Goal: Transaction & Acquisition: Purchase product/service

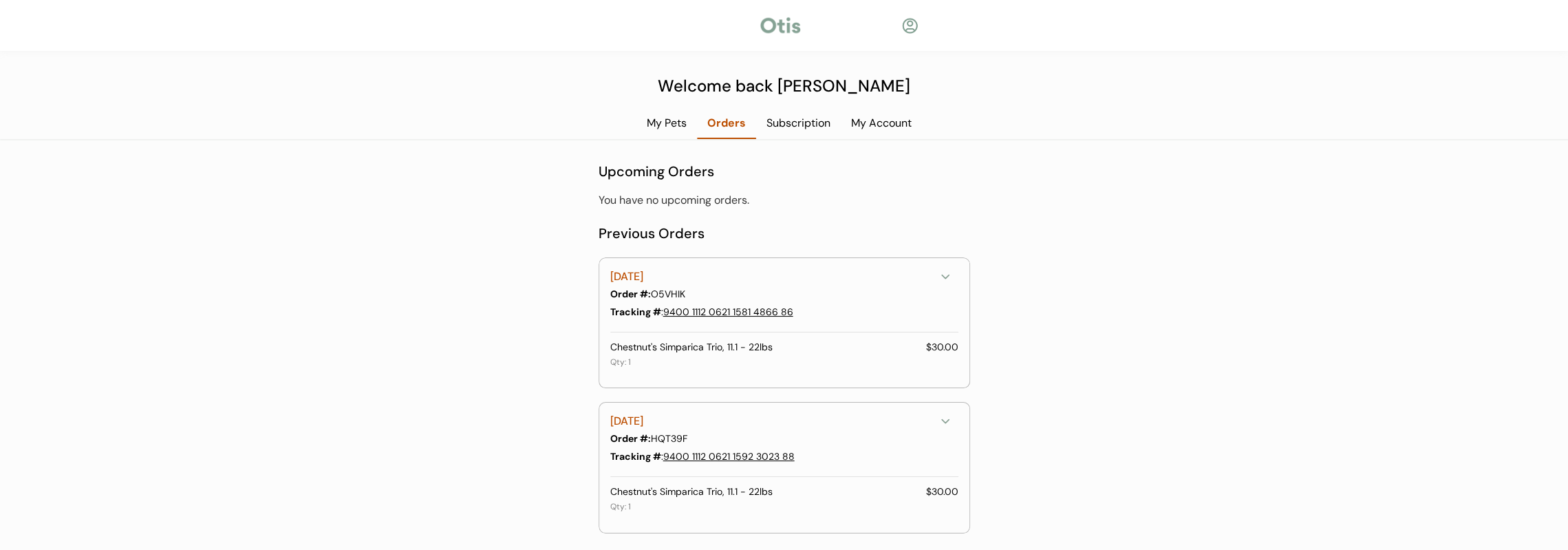
click at [666, 131] on div "My Pets" at bounding box center [667, 123] width 60 height 15
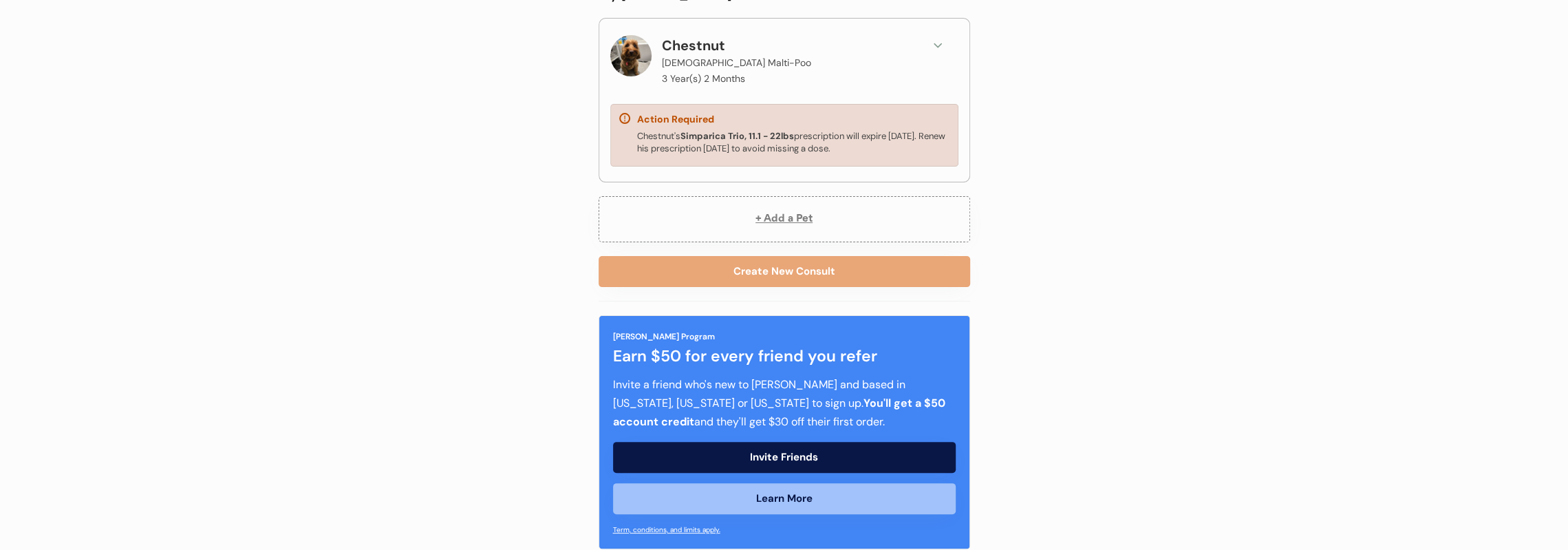
scroll to position [203, 0]
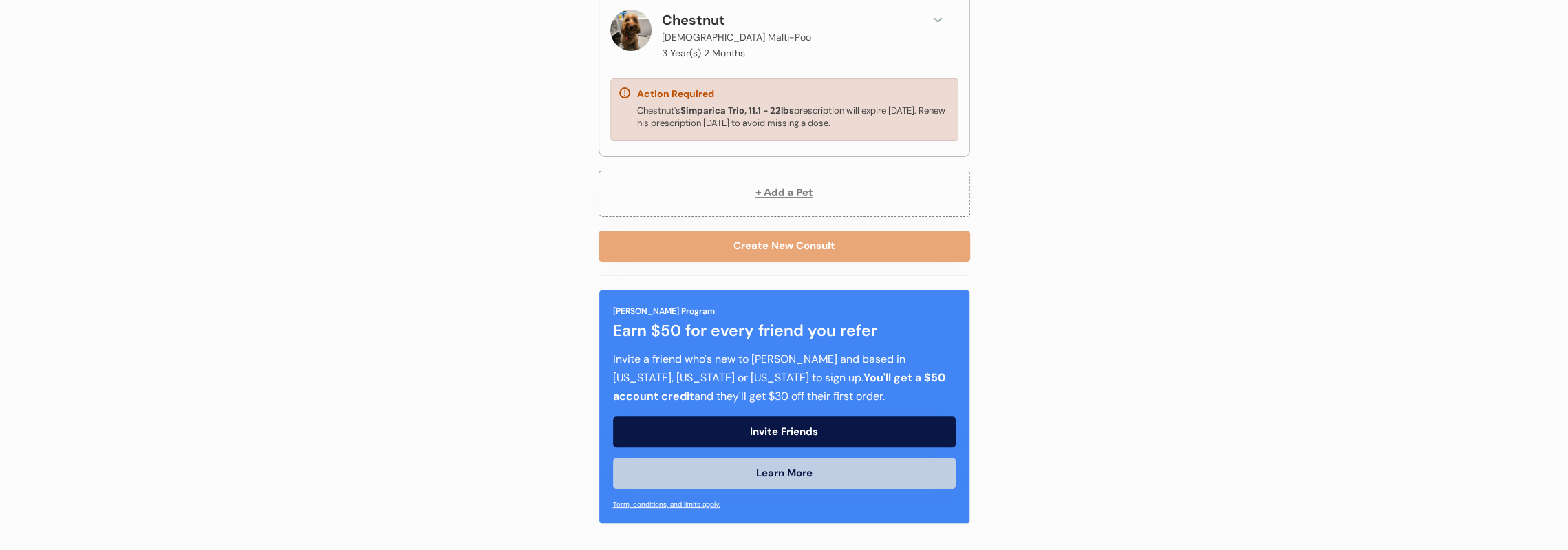
click at [782, 465] on button "Learn More" at bounding box center [784, 473] width 343 height 31
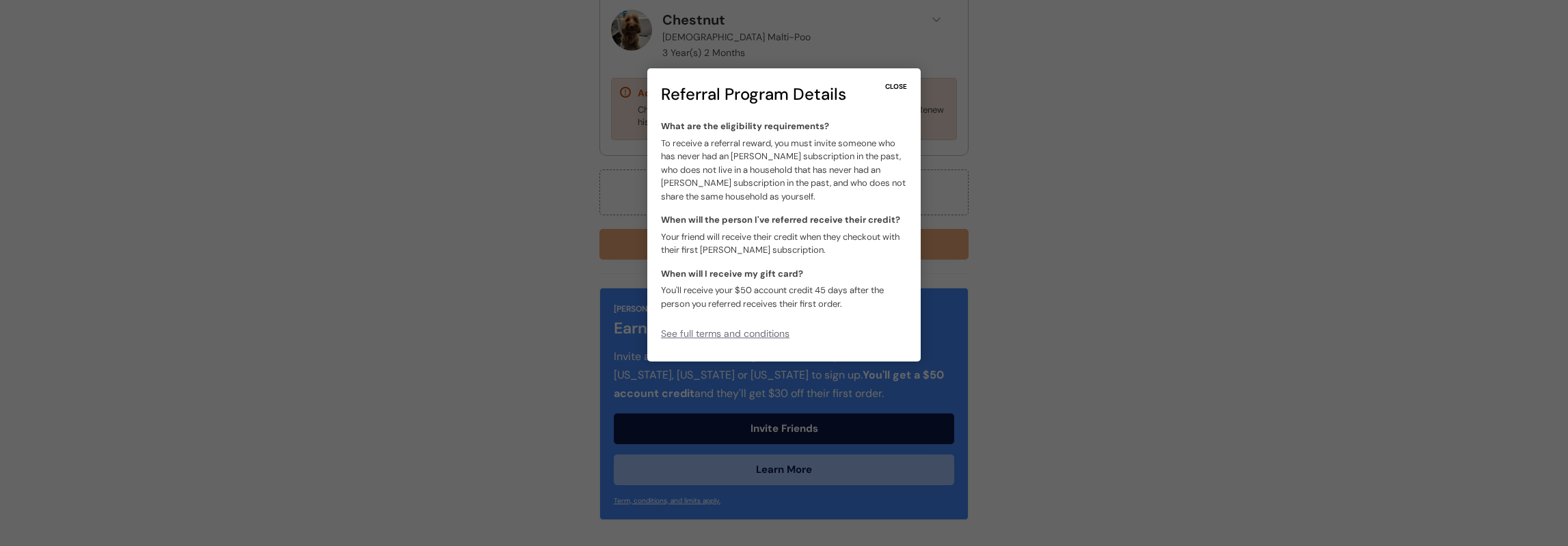
click at [906, 83] on div "CLOSE" at bounding box center [896, 86] width 22 height 9
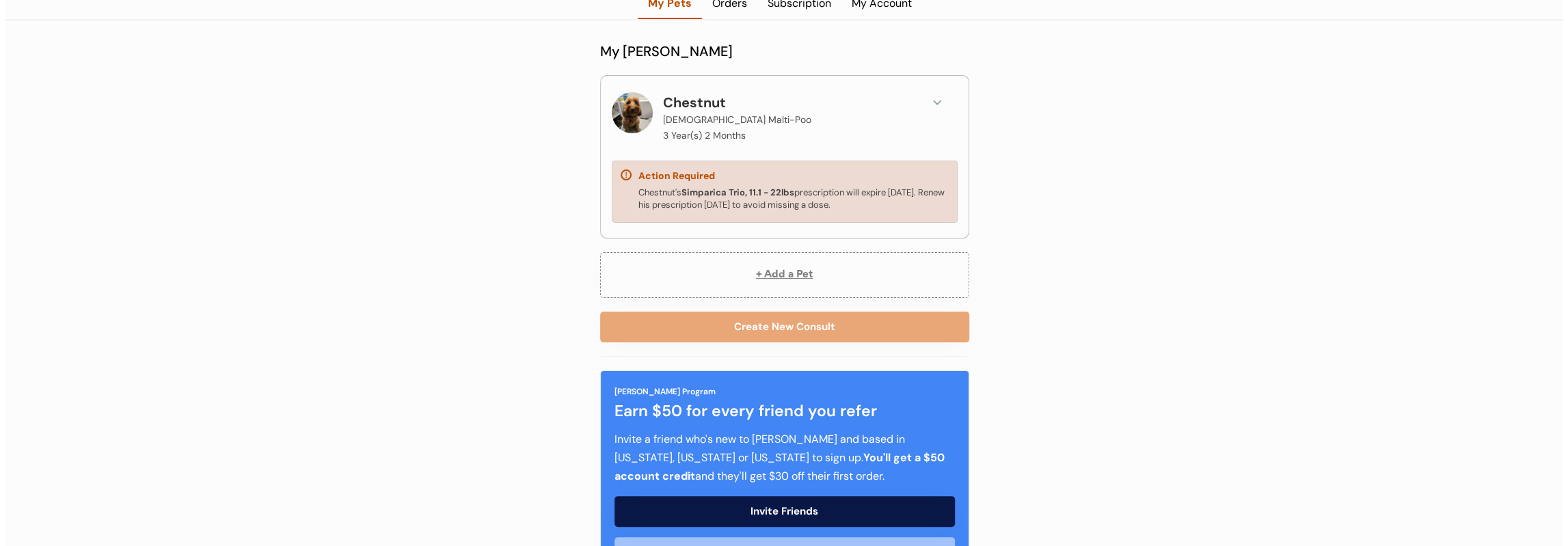
scroll to position [0, 0]
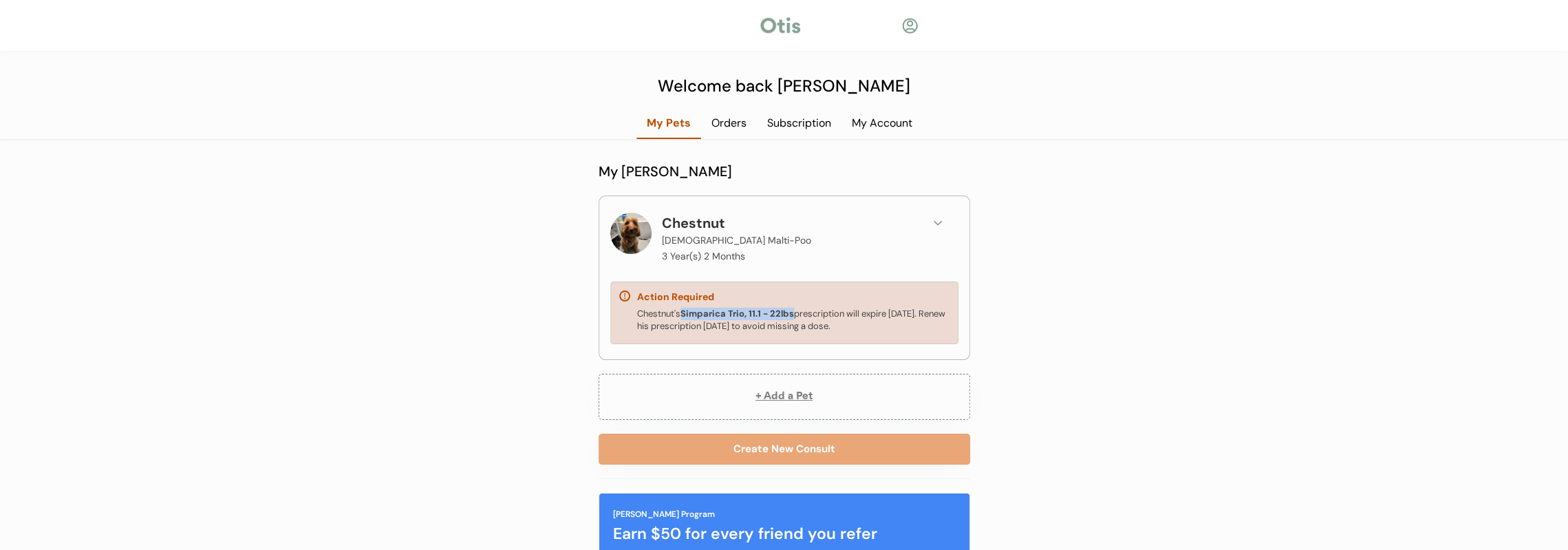
drag, startPoint x: 684, startPoint y: 314, endPoint x: 794, endPoint y: 318, distance: 110.1
click at [794, 318] on strong "Simparica Trio, 11.1 - 22lbs" at bounding box center [737, 313] width 113 height 11
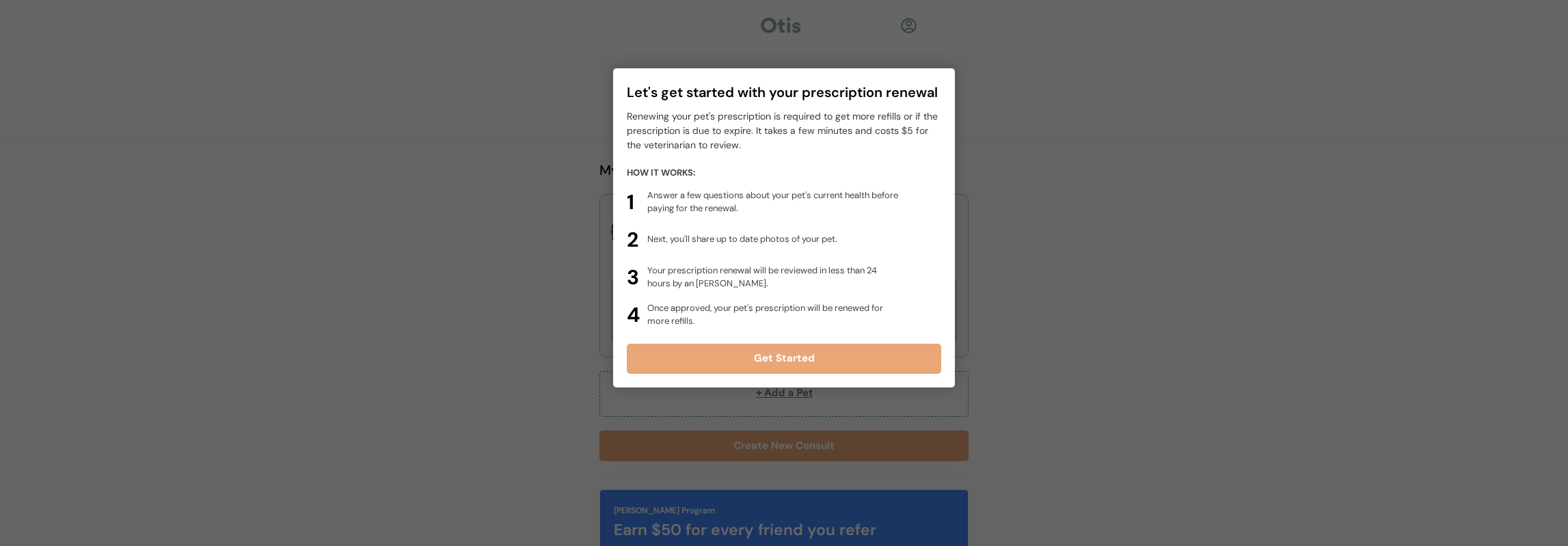
drag, startPoint x: 788, startPoint y: 315, endPoint x: 533, endPoint y: 278, distance: 257.7
click at [526, 275] on div at bounding box center [784, 273] width 1568 height 546
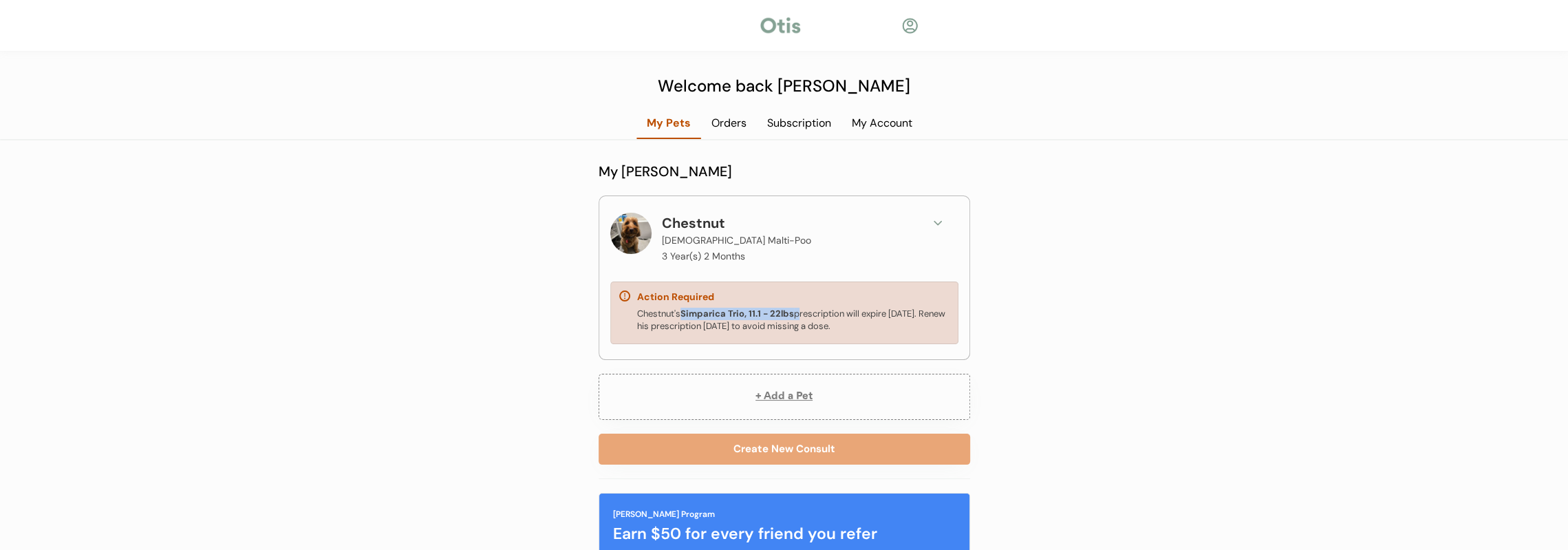
drag, startPoint x: 685, startPoint y: 314, endPoint x: 797, endPoint y: 310, distance: 112.1
click at [797, 310] on div "Chestnut's Simparica Trio, 11.1 - 22lbs prescription will expire [DATE]. Renew …" at bounding box center [794, 320] width 313 height 25
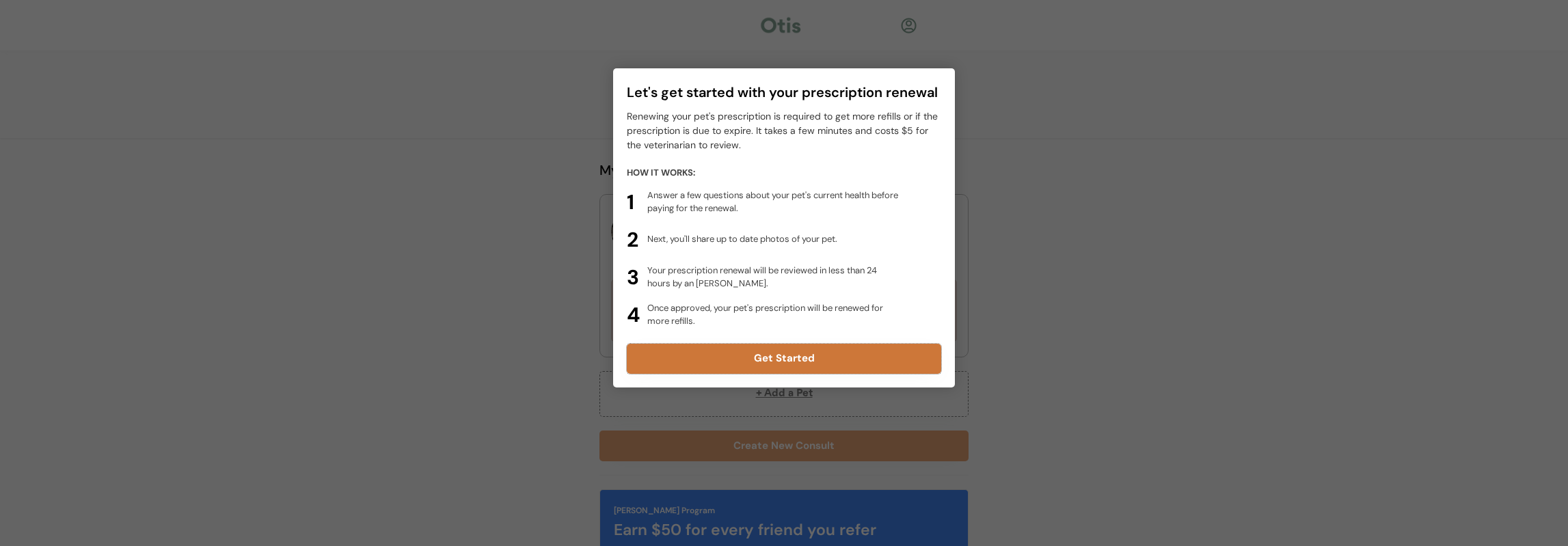
click at [804, 368] on button "Get Started" at bounding box center [784, 359] width 315 height 30
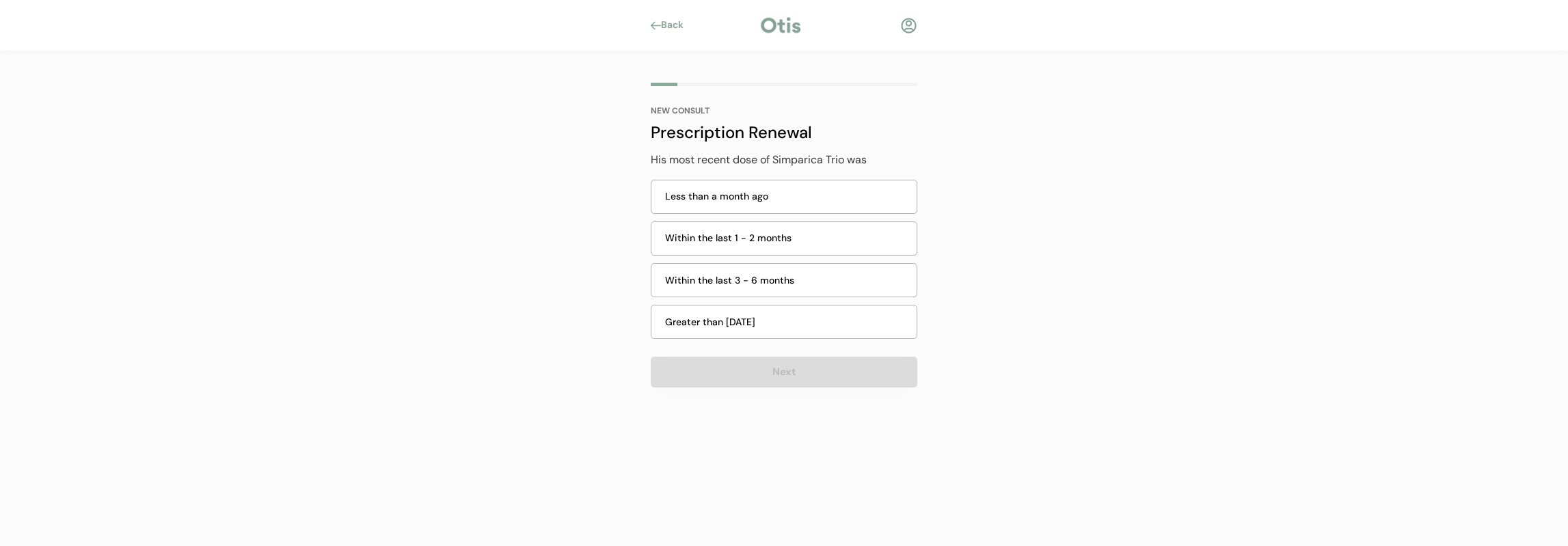
click at [909, 24] on div at bounding box center [909, 26] width 17 height 17
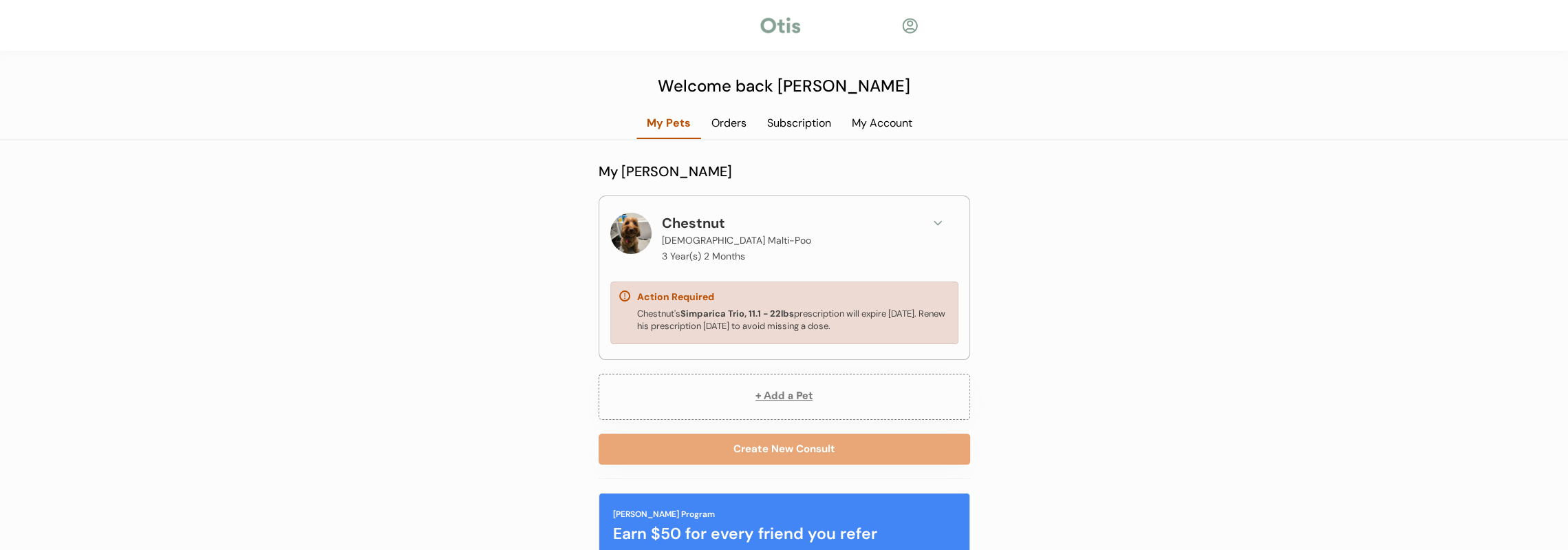
click at [906, 119] on div "My Account" at bounding box center [882, 123] width 81 height 15
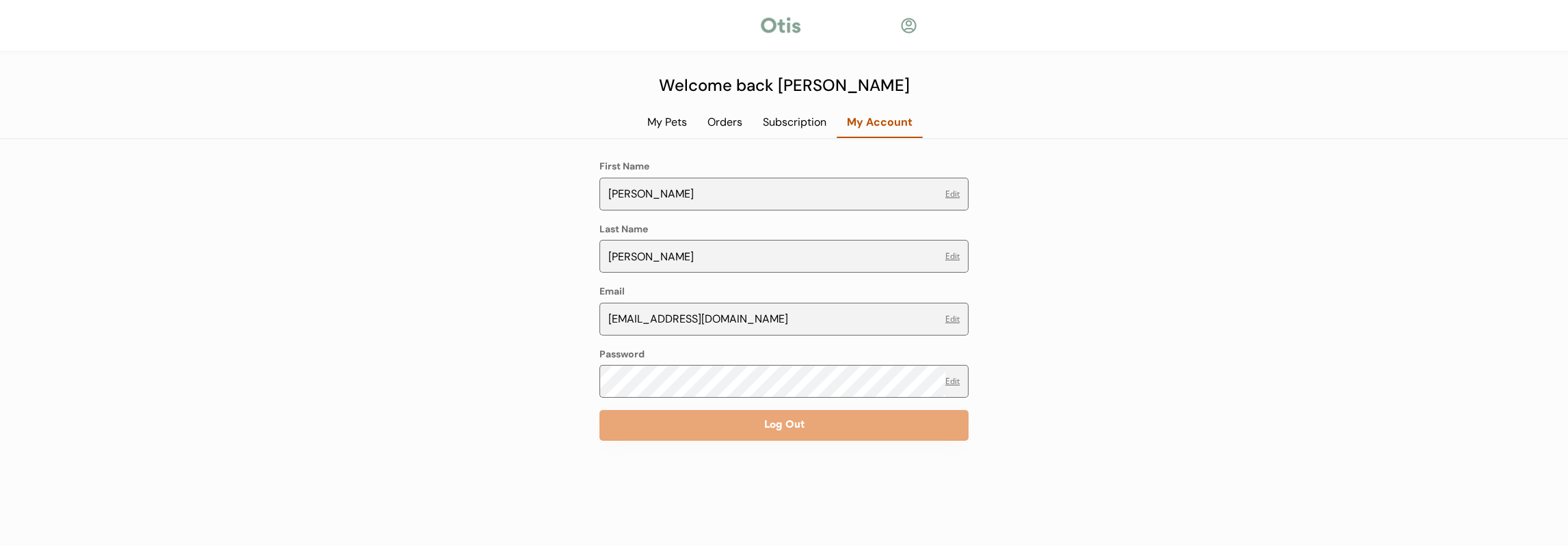
click at [835, 119] on div "Subscription" at bounding box center [795, 122] width 84 height 15
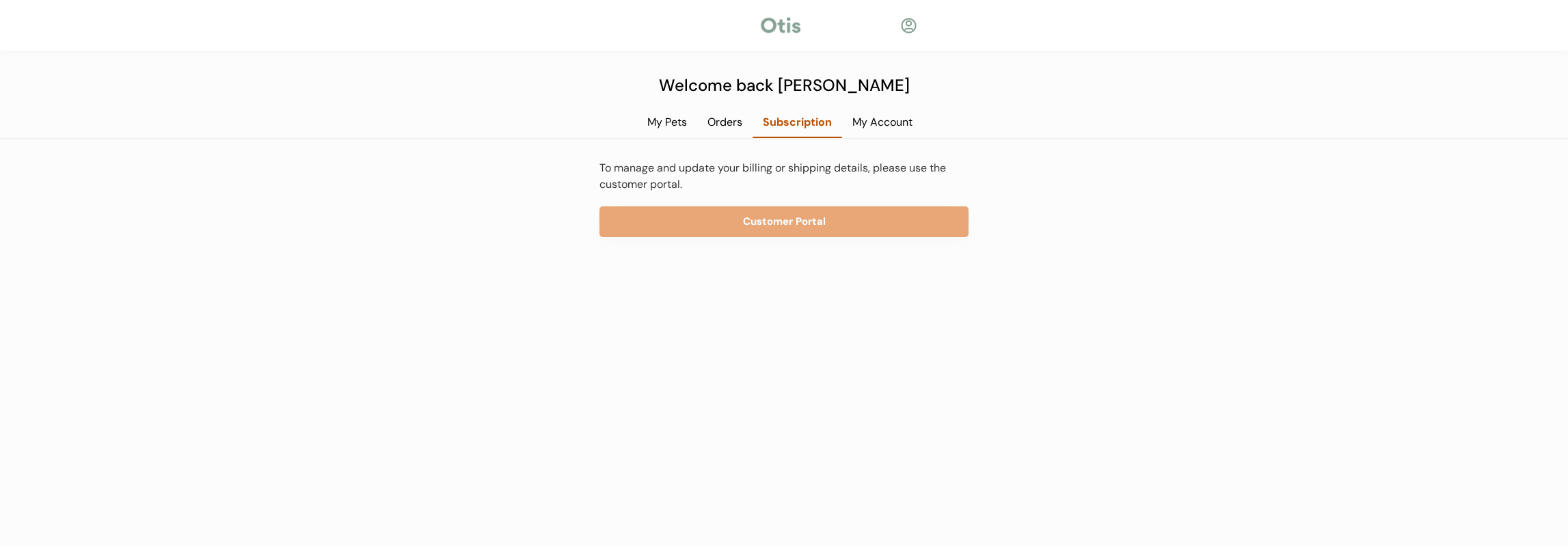
click at [698, 122] on div "Orders" at bounding box center [725, 122] width 56 height 15
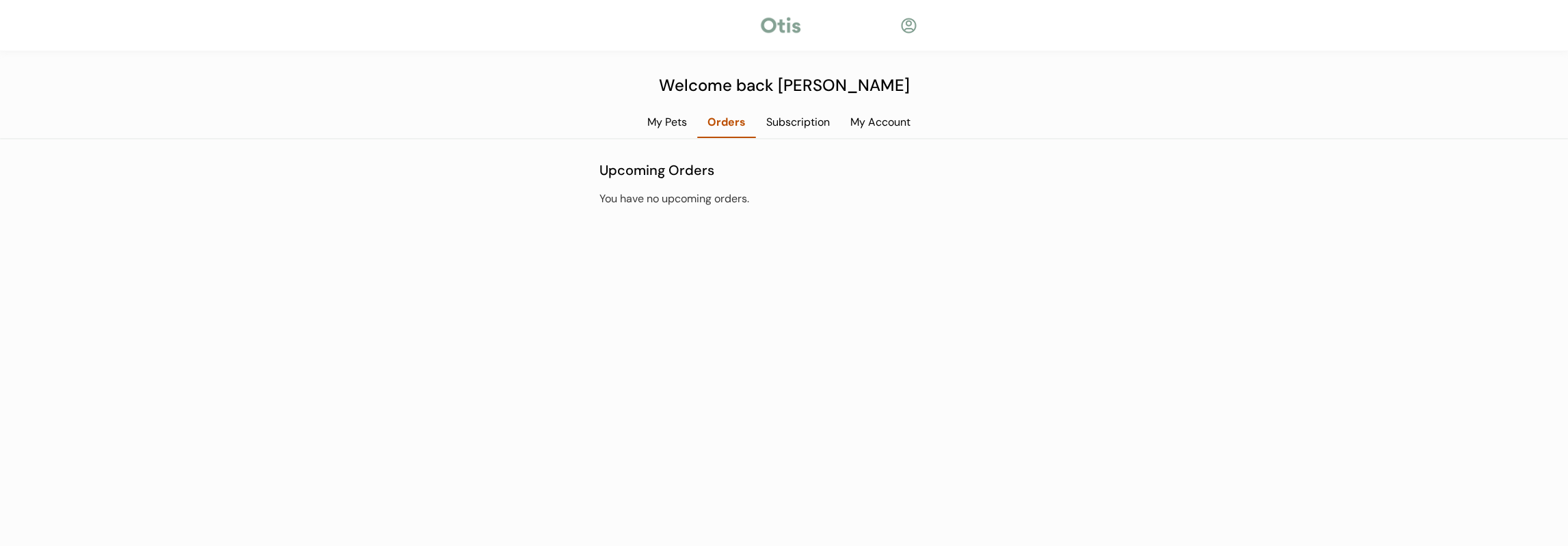
click at [662, 122] on div "My Pets" at bounding box center [667, 122] width 60 height 15
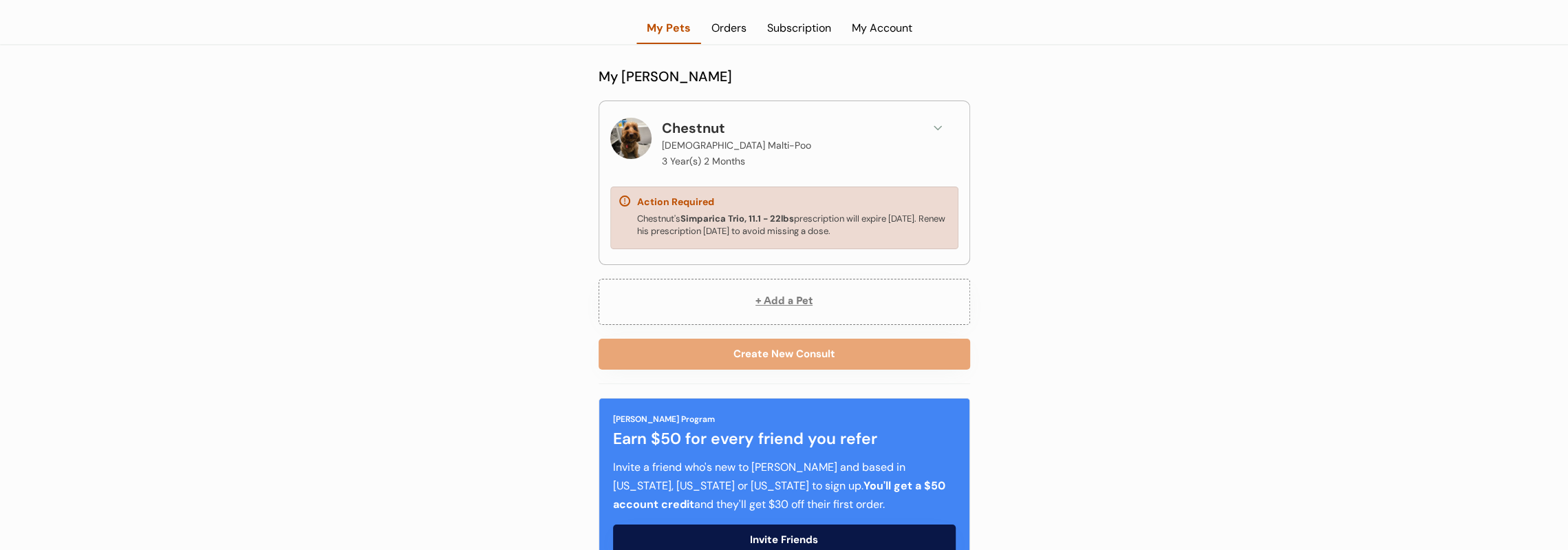
scroll to position [203, 0]
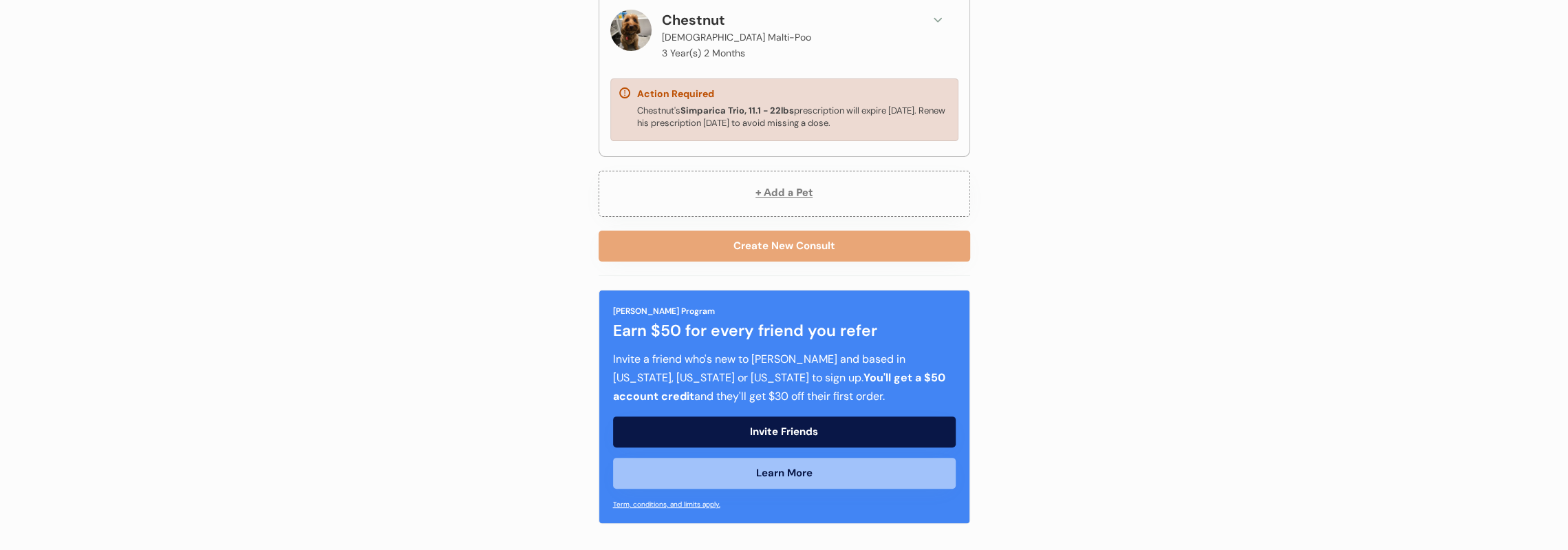
click at [642, 31] on div at bounding box center [631, 30] width 42 height 42
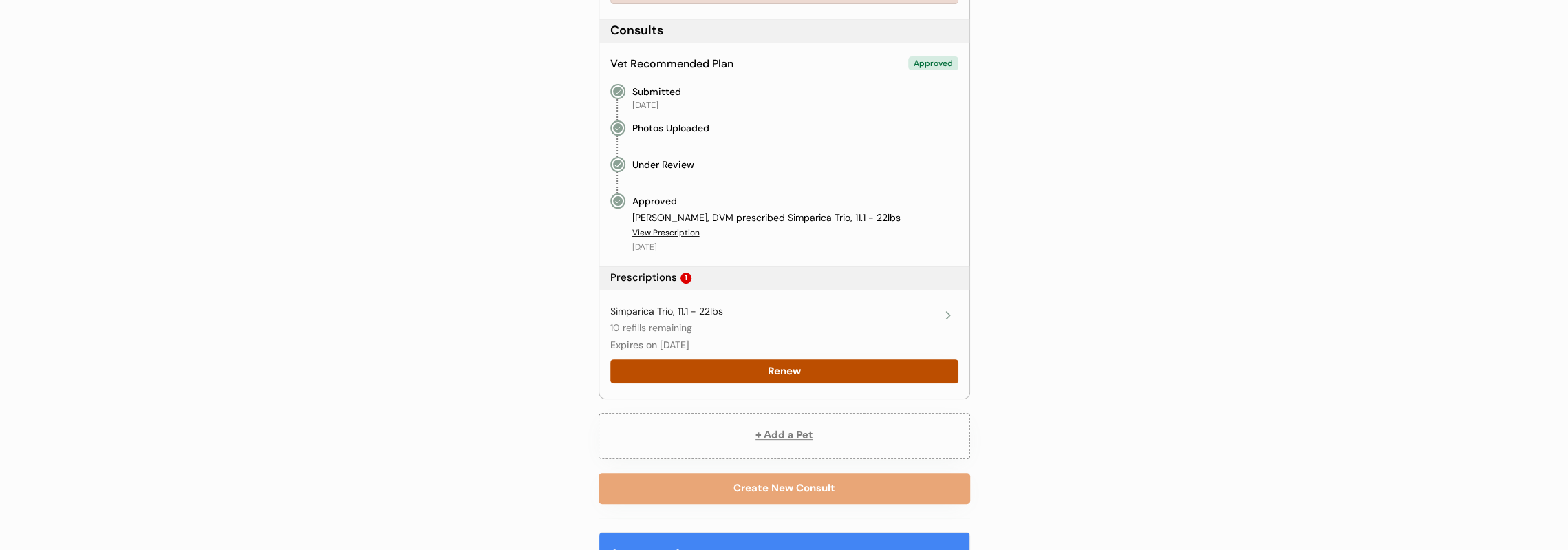
scroll to position [341, 0]
click at [796, 328] on div "Simparica Trio, 11.1 - 22lbs 10 refills remaining Expires on September 30, 2025" at bounding box center [774, 328] width 328 height 47
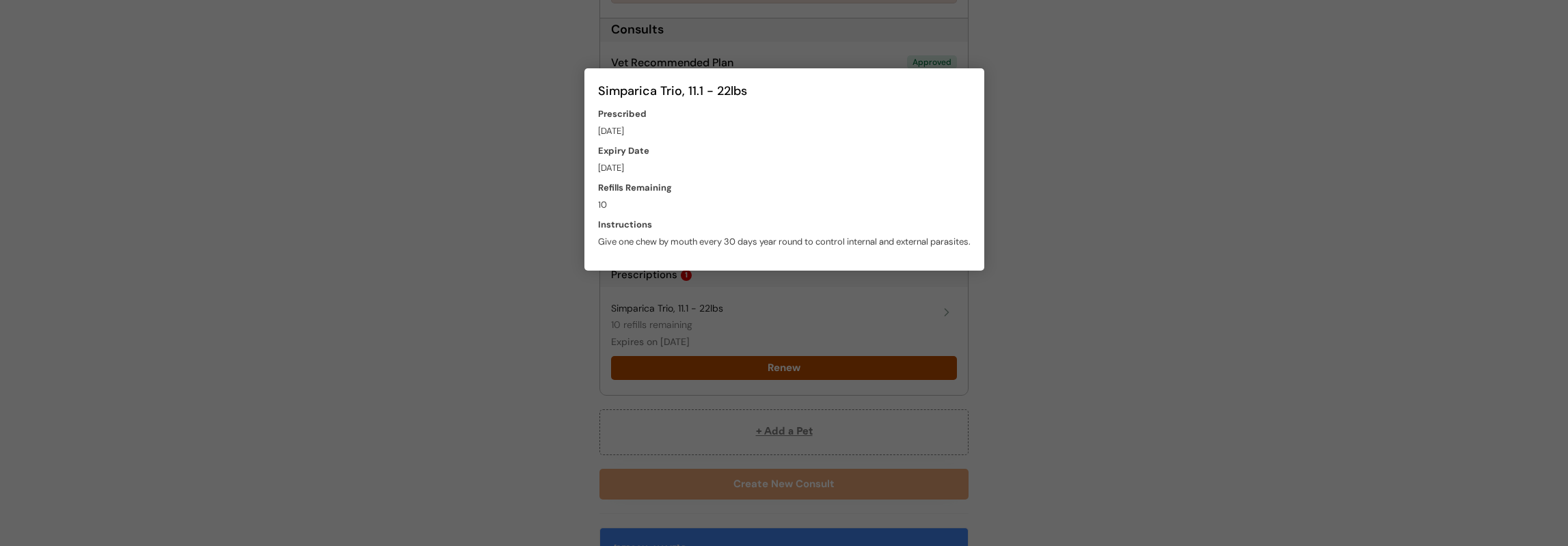
click at [1100, 172] on div at bounding box center [784, 273] width 1568 height 546
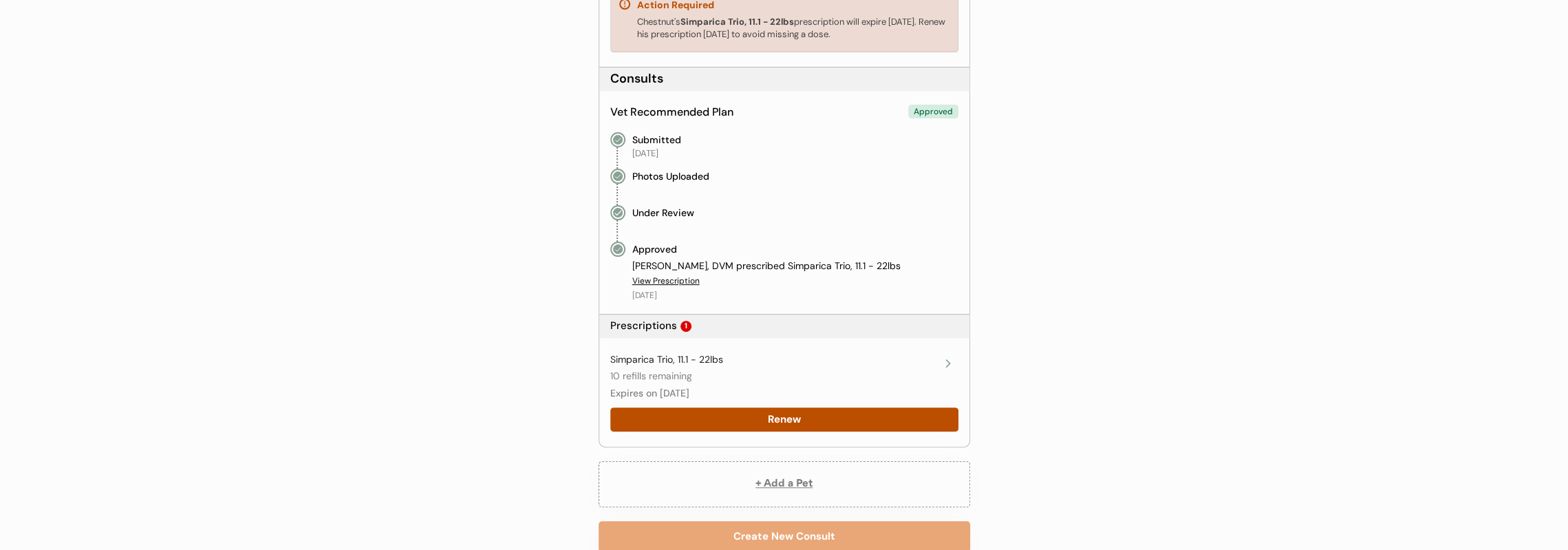
scroll to position [65, 0]
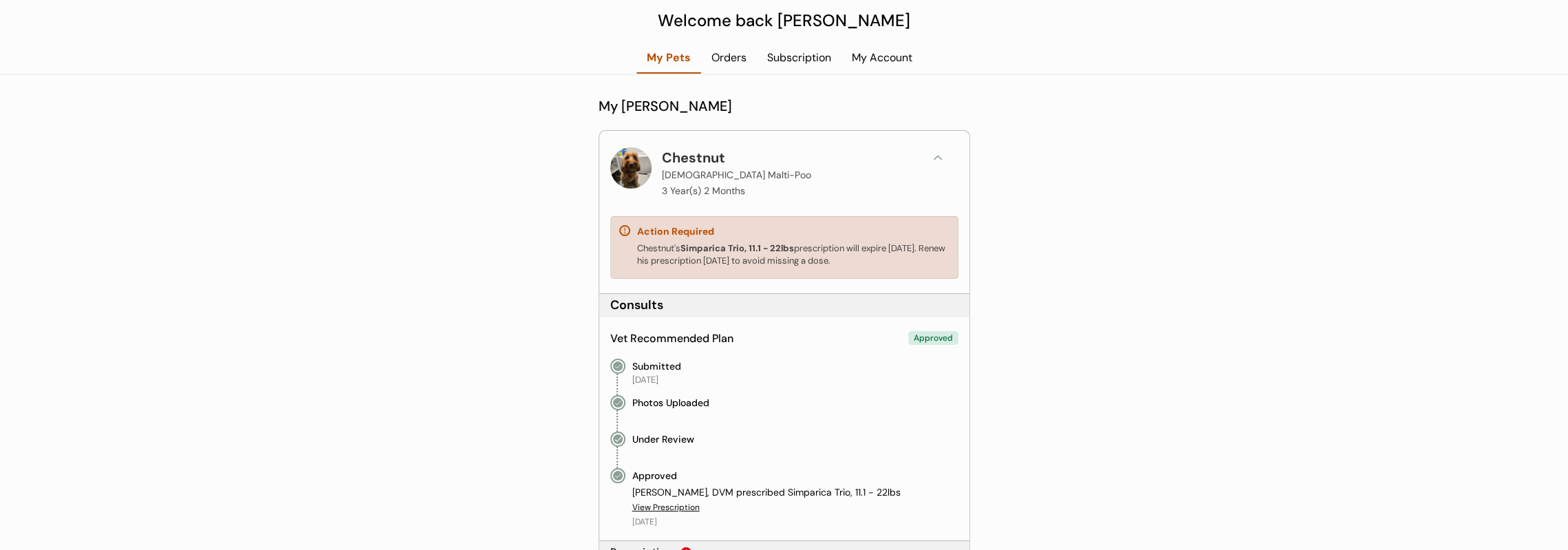
drag, startPoint x: 630, startPoint y: 169, endPoint x: 591, endPoint y: 189, distance: 43.8
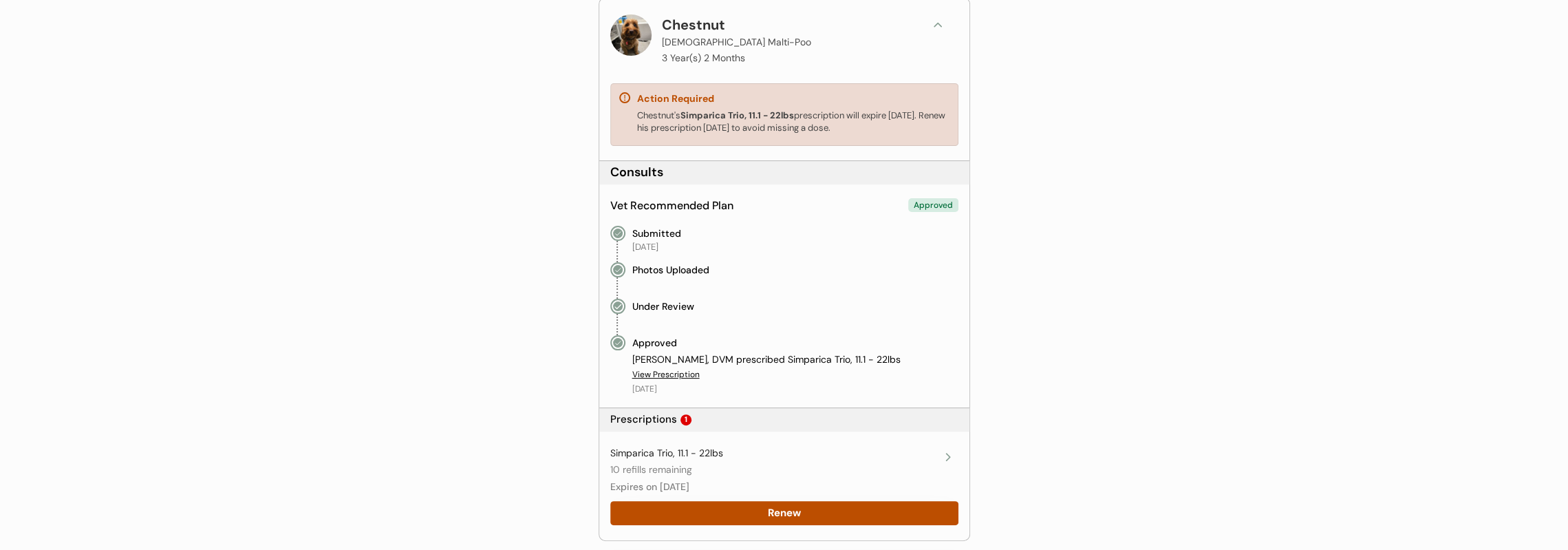
scroll to position [203, 0]
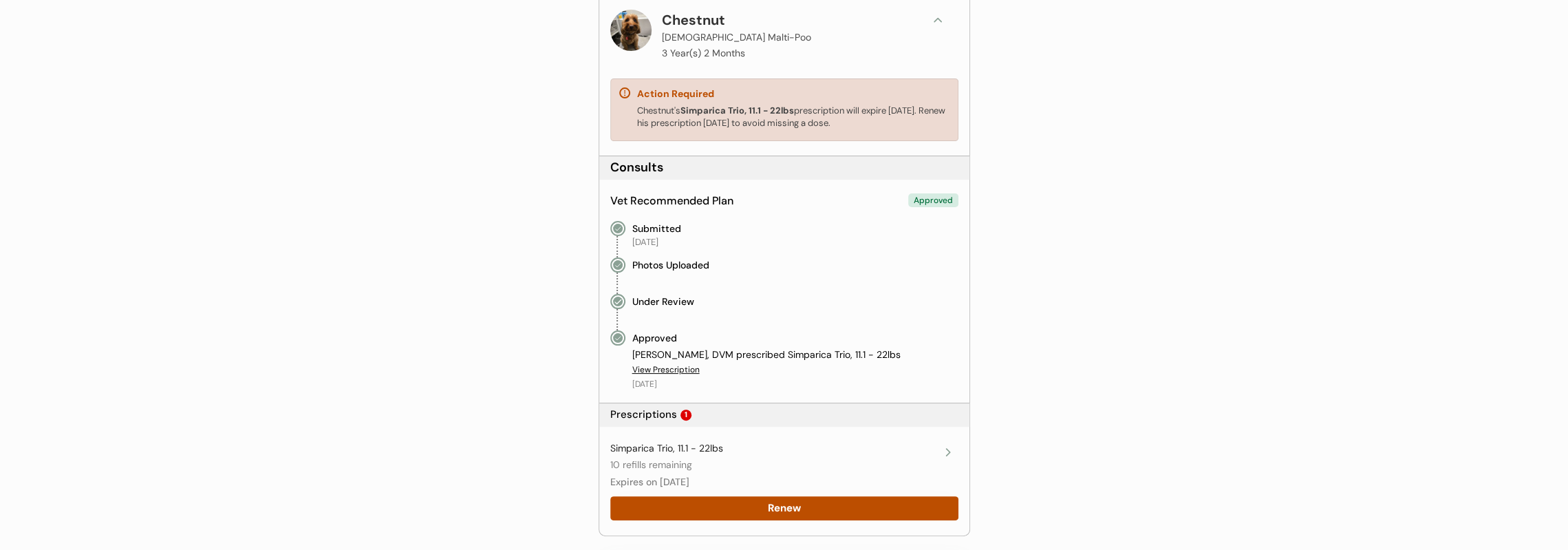
click at [684, 375] on div "Dr. Erin Belleville, DVM prescribed Simparica Trio, 11.1 - 22lbs View Prescript…" at bounding box center [795, 369] width 326 height 42
click at [681, 372] on div "View Prescription" at bounding box center [666, 370] width 67 height 11
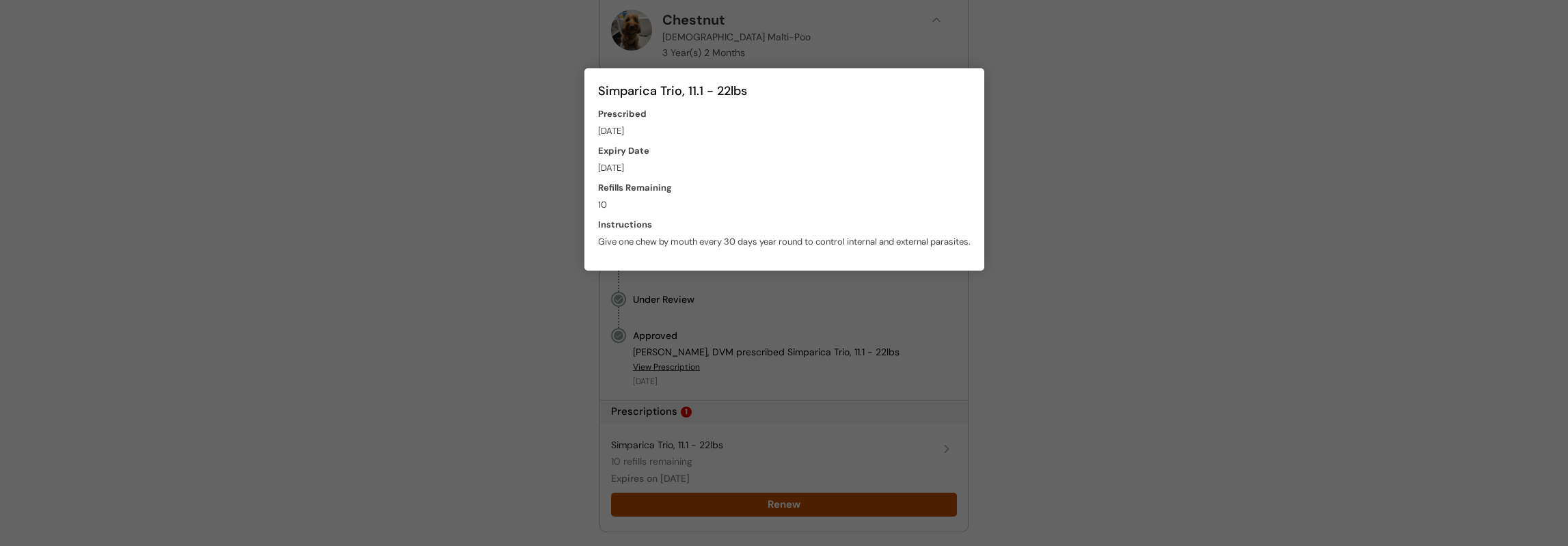
click at [753, 154] on div "Expiry Date September 30, 2025" at bounding box center [784, 159] width 372 height 30
click at [1079, 268] on div at bounding box center [784, 273] width 1568 height 546
